Goal: Task Accomplishment & Management: Manage account settings

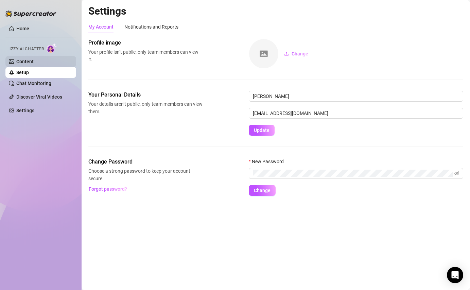
click at [34, 59] on link "Content" at bounding box center [24, 61] width 17 height 5
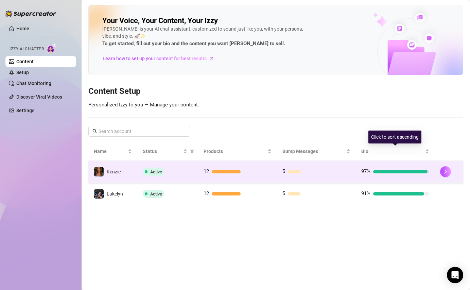
click at [396, 177] on td "97%" at bounding box center [395, 172] width 79 height 22
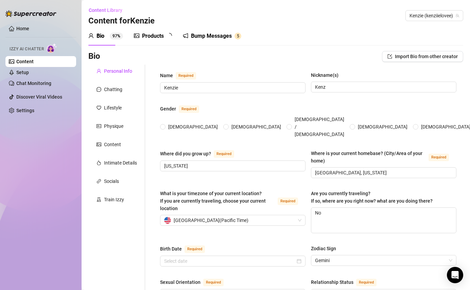
radio input "true"
type input "[DATE]"
click at [29, 72] on link "Setup" at bounding box center [22, 72] width 13 height 5
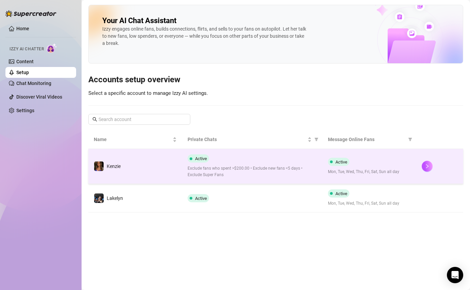
click at [403, 157] on td "Active Mon, Tue, Wed, Thu, Fri, Sat, Sun all day" at bounding box center [370, 166] width 94 height 35
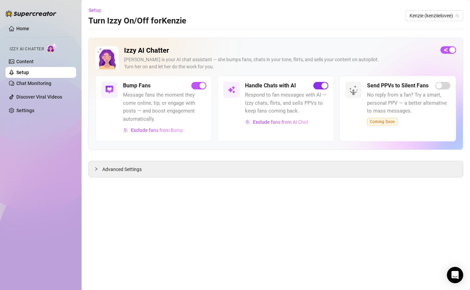
click at [322, 86] on div "button" at bounding box center [325, 86] width 6 height 6
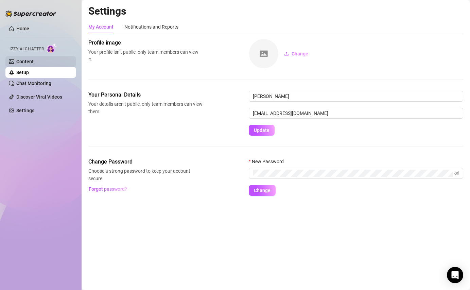
click at [34, 63] on link "Content" at bounding box center [24, 61] width 17 height 5
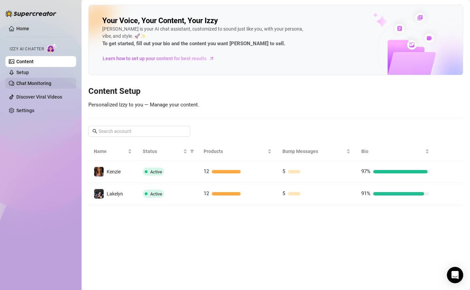
click at [41, 81] on link "Chat Monitoring" at bounding box center [33, 83] width 35 height 5
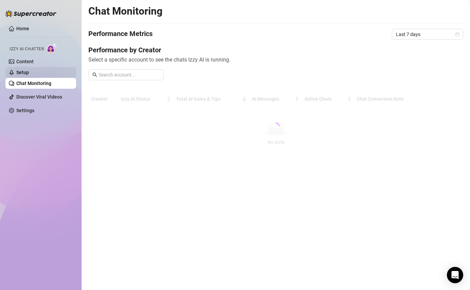
click at [29, 73] on link "Setup" at bounding box center [22, 72] width 13 height 5
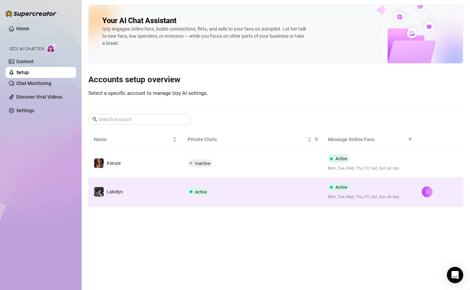
click at [211, 190] on div "Active" at bounding box center [200, 192] width 24 height 8
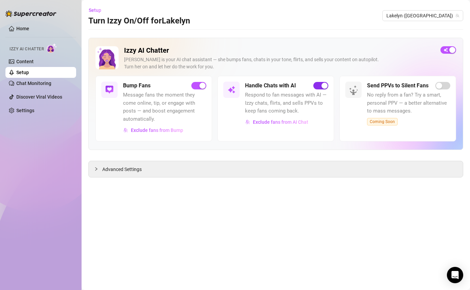
click at [324, 88] on div "button" at bounding box center [325, 86] width 6 height 6
